Goal: Register for event/course

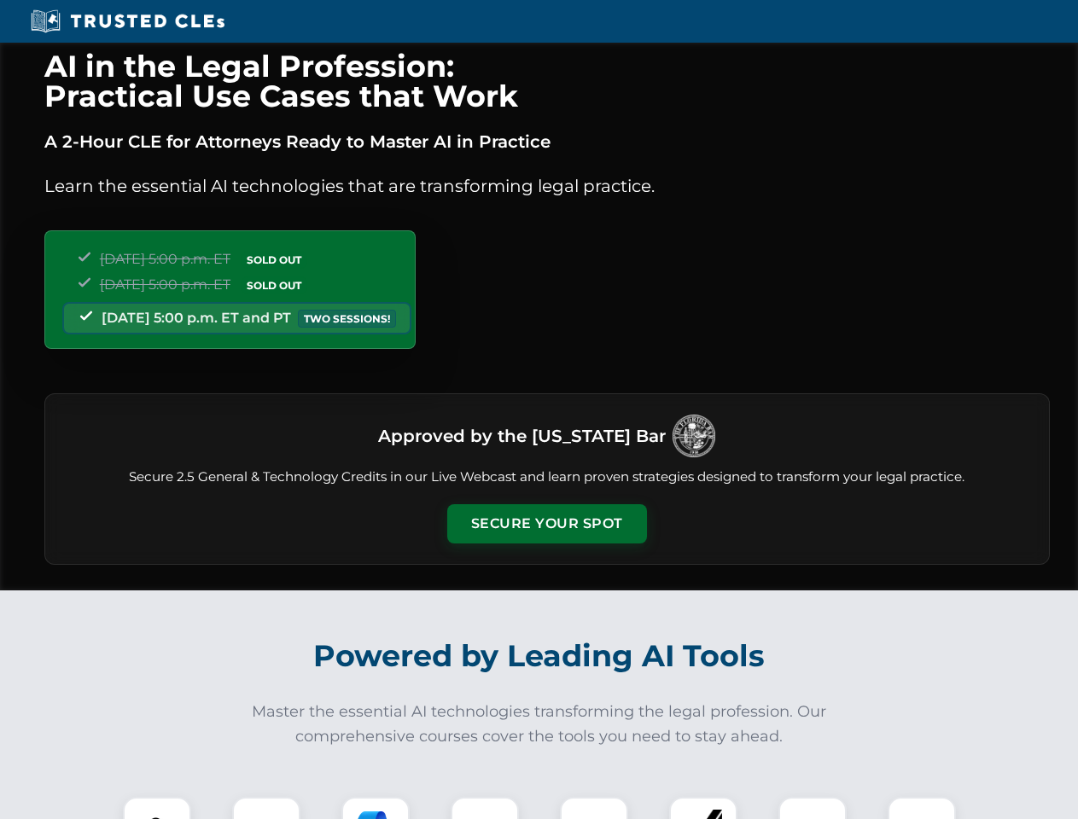
click at [546, 524] on button "Secure Your Spot" at bounding box center [547, 523] width 200 height 39
click at [157, 808] on img at bounding box center [156, 830] width 49 height 49
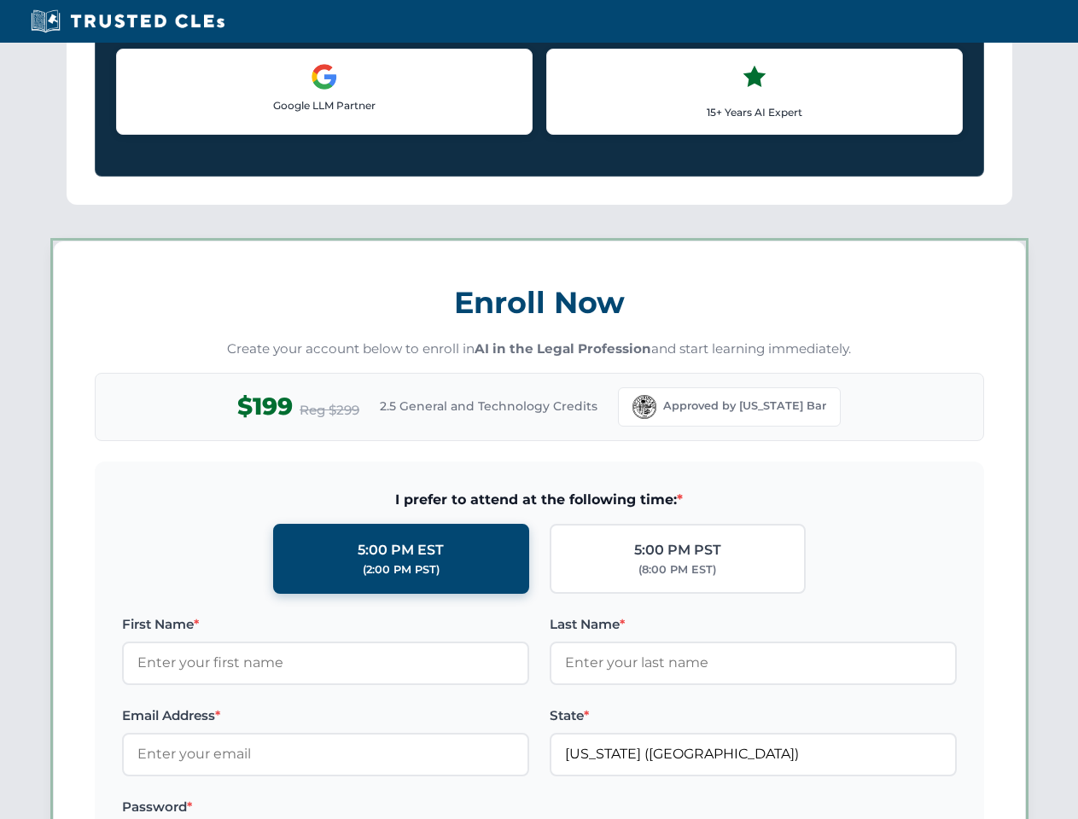
scroll to position [1480, 0]
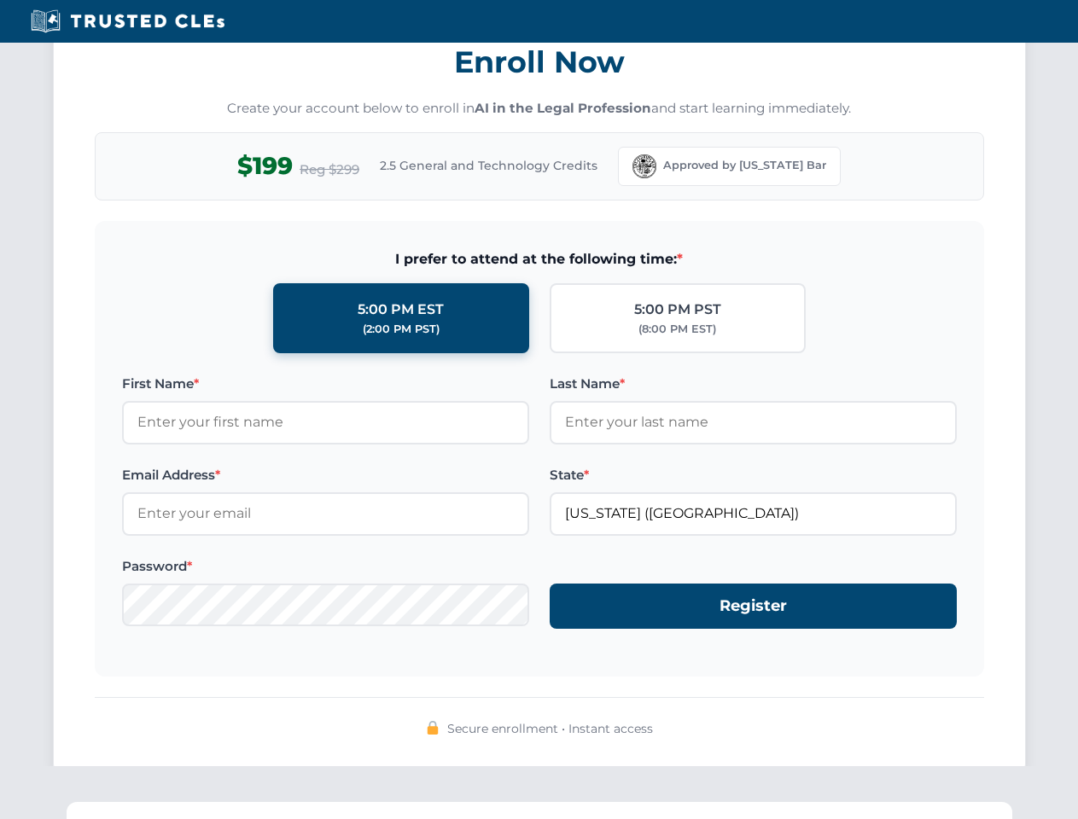
click at [375, 808] on div "AI in the Legal Profession: Practical Use Cases that Work A 2-Hour CLE for Atto…" at bounding box center [539, 559] width 1078 height 3992
